Goal: Complete application form

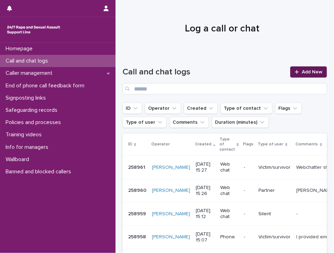
click at [296, 75] on link "Add New" at bounding box center [308, 72] width 37 height 11
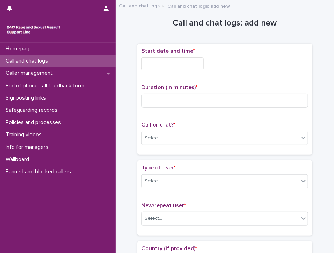
click at [175, 65] on input "text" at bounding box center [172, 63] width 62 height 13
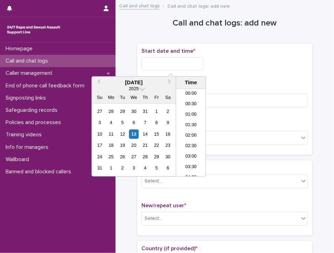
scroll to position [287, 0]
click at [196, 119] on li "15:00" at bounding box center [191, 122] width 30 height 11
click at [191, 63] on input "**********" at bounding box center [172, 63] width 62 height 13
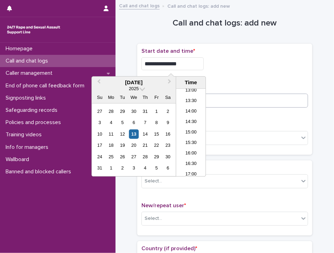
type input "**********"
click at [243, 98] on input at bounding box center [224, 101] width 167 height 14
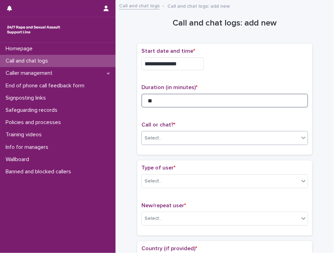
type input "**"
click at [232, 137] on div "Select..." at bounding box center [220, 139] width 157 height 12
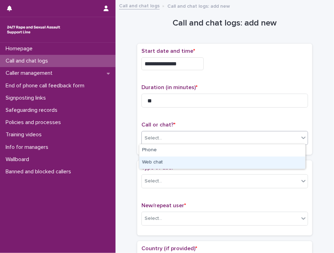
click at [169, 162] on div "Web chat" at bounding box center [222, 163] width 166 height 12
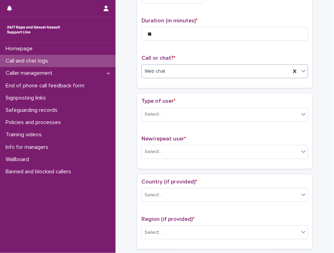
scroll to position [70, 0]
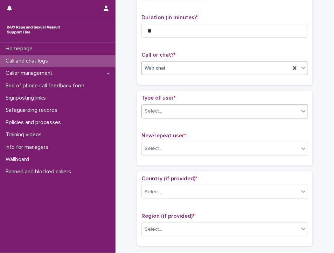
click at [199, 106] on div "Select..." at bounding box center [220, 112] width 157 height 12
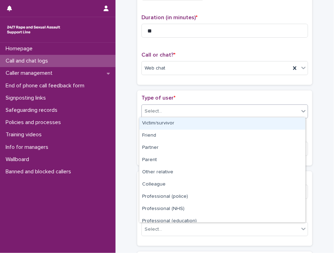
click at [185, 120] on div "Victim/survivor" at bounding box center [222, 124] width 166 height 12
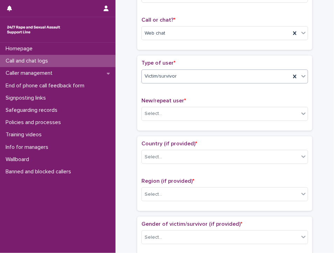
scroll to position [140, 0]
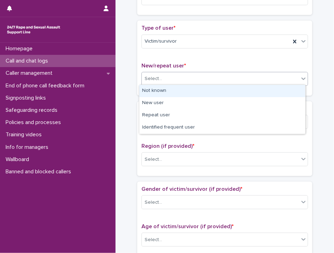
click at [183, 75] on div "Select..." at bounding box center [220, 79] width 157 height 12
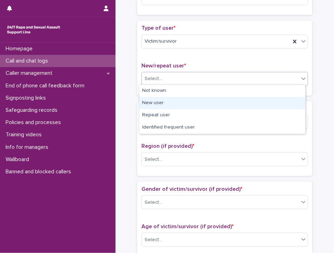
click at [154, 100] on div "New user" at bounding box center [222, 103] width 166 height 12
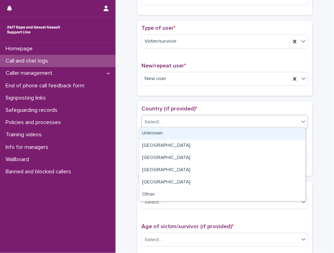
click at [171, 120] on div "Select..." at bounding box center [220, 123] width 157 height 12
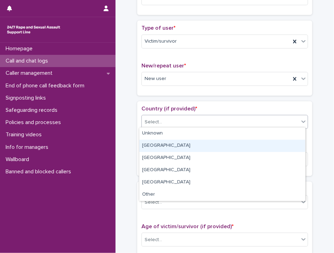
click at [153, 145] on div "[GEOGRAPHIC_DATA]" at bounding box center [222, 146] width 166 height 12
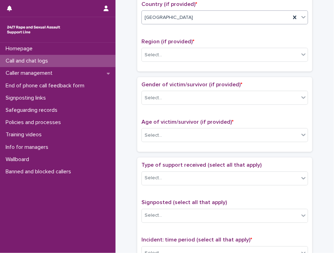
scroll to position [245, 0]
click at [174, 50] on div "Select..." at bounding box center [220, 55] width 157 height 12
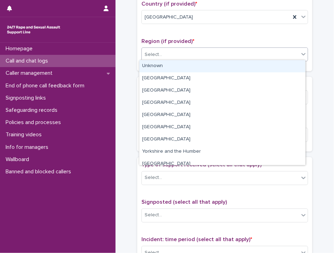
click at [182, 65] on div "Unknown" at bounding box center [222, 66] width 166 height 12
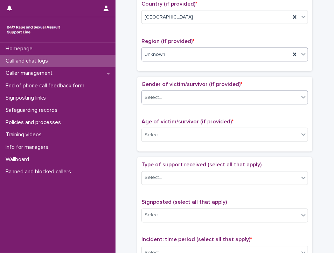
click at [174, 95] on div "Select..." at bounding box center [220, 98] width 157 height 12
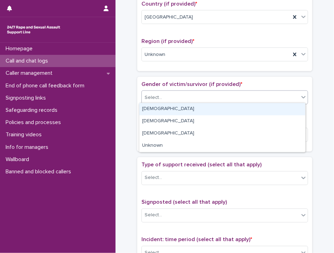
click at [165, 107] on div "[DEMOGRAPHIC_DATA]" at bounding box center [222, 109] width 166 height 12
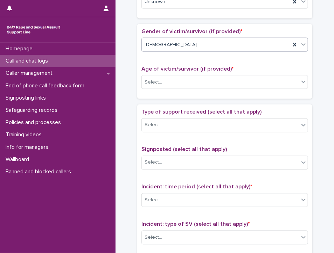
scroll to position [315, 0]
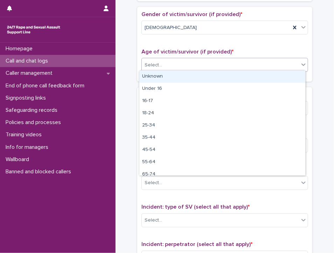
click at [174, 60] on div "Select..." at bounding box center [220, 66] width 157 height 12
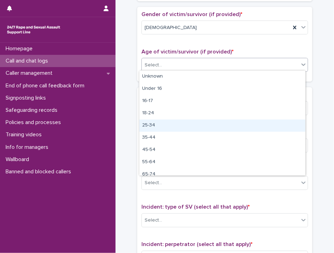
click at [149, 124] on div "25-34" at bounding box center [222, 126] width 166 height 12
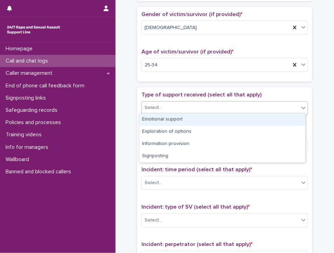
click at [158, 105] on div "Select..." at bounding box center [154, 108] width 18 height 7
click at [160, 118] on div "Emotional support" at bounding box center [222, 120] width 166 height 12
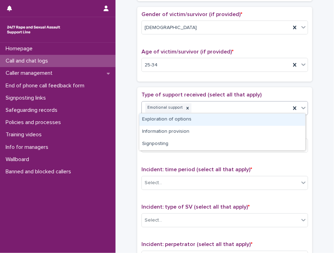
click at [223, 105] on div "Emotional support" at bounding box center [216, 108] width 149 height 12
click at [217, 119] on div "Exploration of options" at bounding box center [222, 120] width 166 height 12
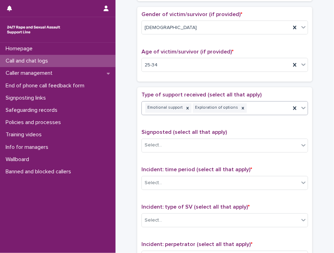
click at [255, 103] on div "Emotional support Exploration of options" at bounding box center [216, 108] width 149 height 12
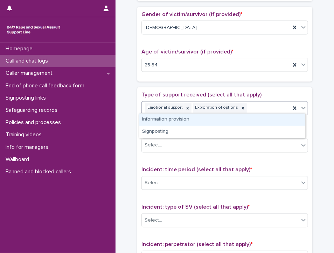
click at [248, 120] on div "Information provision" at bounding box center [222, 120] width 166 height 12
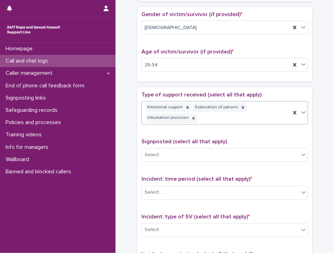
scroll to position [320, 0]
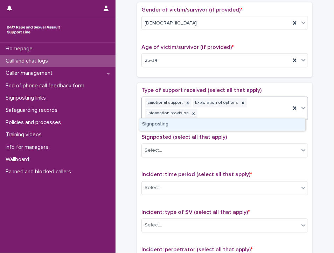
click at [263, 104] on div "Emotional support Exploration of options Information provision" at bounding box center [216, 108] width 149 height 23
click at [255, 124] on div "Signposting" at bounding box center [222, 125] width 166 height 12
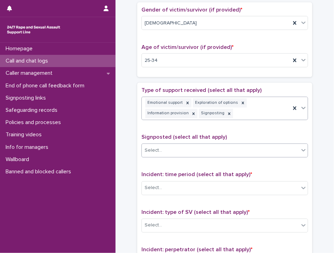
click at [203, 146] on div "Select..." at bounding box center [220, 151] width 157 height 12
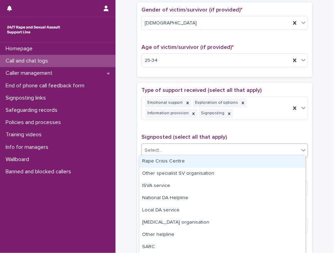
click at [177, 162] on div "Rape Crisis Centre" at bounding box center [222, 162] width 166 height 12
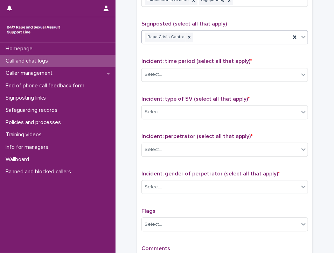
scroll to position [460, 0]
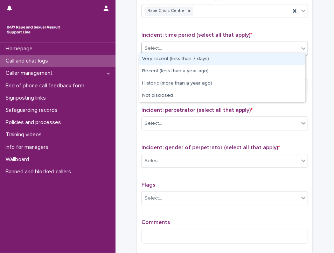
click at [161, 44] on div "Select..." at bounding box center [220, 49] width 157 height 12
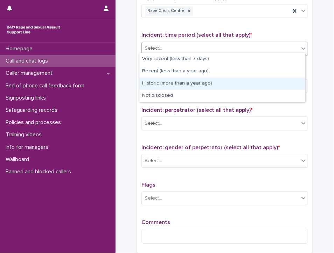
drag, startPoint x: 157, startPoint y: 77, endPoint x: 162, endPoint y: 82, distance: 7.4
click at [162, 82] on div "Historic (more than a year ago)" at bounding box center [222, 84] width 166 height 12
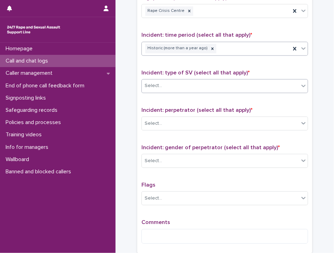
click at [192, 80] on div "Select..." at bounding box center [220, 86] width 157 height 12
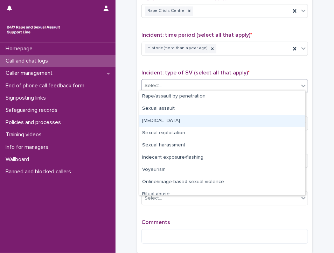
click at [170, 122] on div "[MEDICAL_DATA]" at bounding box center [222, 121] width 166 height 12
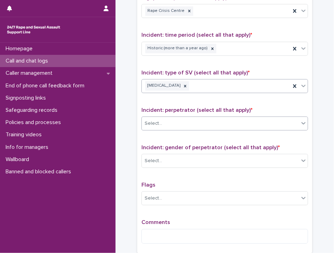
click at [158, 120] on div "Select..." at bounding box center [154, 123] width 18 height 7
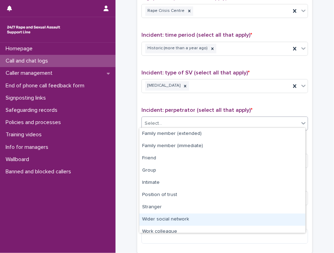
click at [170, 218] on div "Wider social network" at bounding box center [222, 220] width 166 height 12
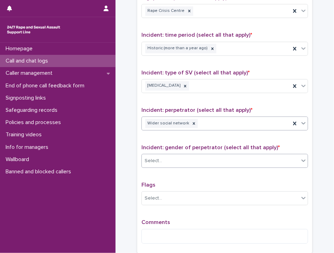
click at [193, 159] on div "Select..." at bounding box center [220, 161] width 157 height 12
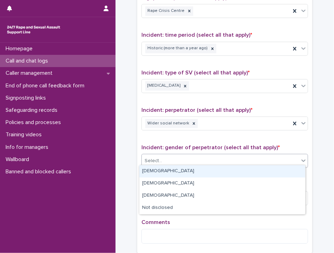
click at [193, 174] on div "[DEMOGRAPHIC_DATA]" at bounding box center [222, 172] width 166 height 12
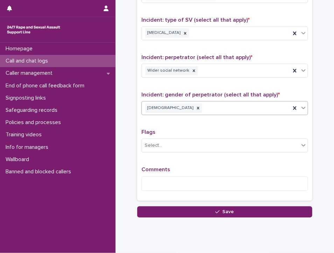
scroll to position [529, 0]
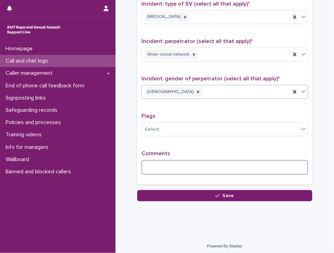
click at [163, 165] on textarea at bounding box center [224, 167] width 167 height 15
type textarea "*"
click at [163, 165] on textarea at bounding box center [224, 167] width 167 height 15
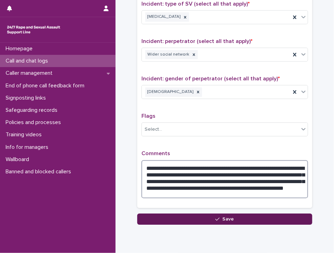
type textarea "**********"
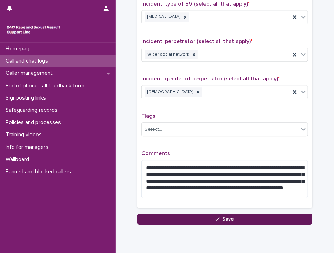
click at [267, 218] on button "Save" at bounding box center [224, 219] width 175 height 11
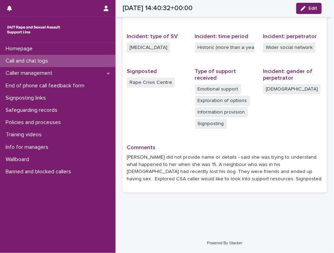
scroll to position [161, 0]
click at [6, 60] on p "Call and chat logs" at bounding box center [28, 61] width 51 height 7
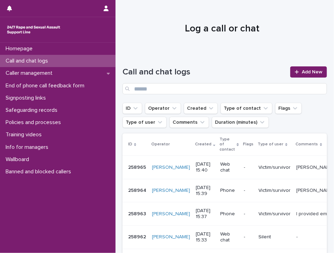
click at [36, 59] on p "Call and chat logs" at bounding box center [28, 61] width 51 height 7
click at [104, 6] on icon "button" at bounding box center [106, 9] width 5 height 6
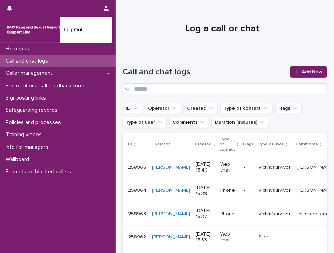
click at [78, 27] on p "Log Out" at bounding box center [86, 30] width 44 height 12
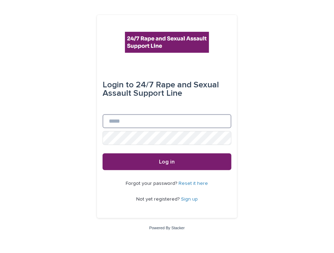
type input "**********"
